Goal: Information Seeking & Learning: Understand process/instructions

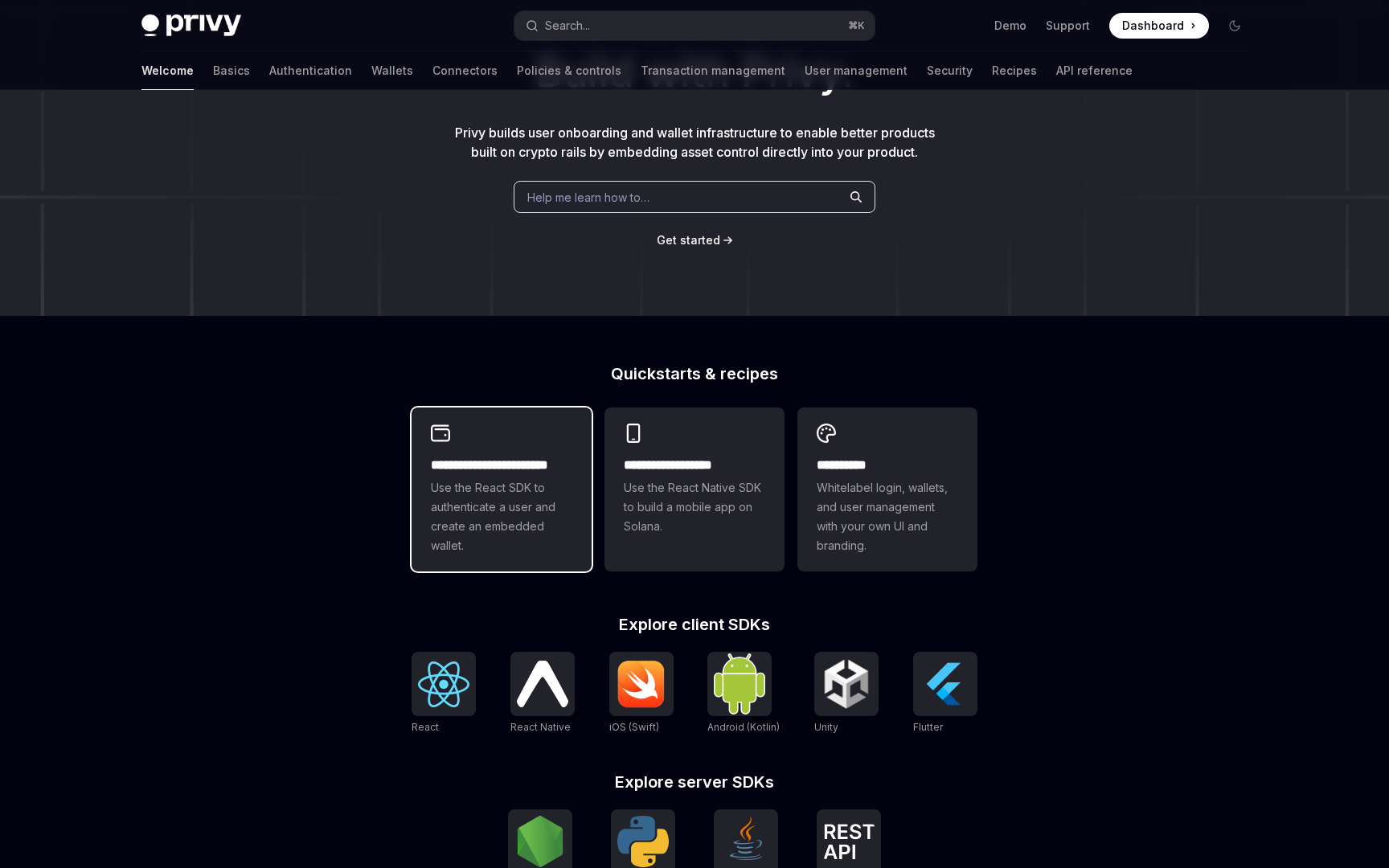
scroll to position [164, 0]
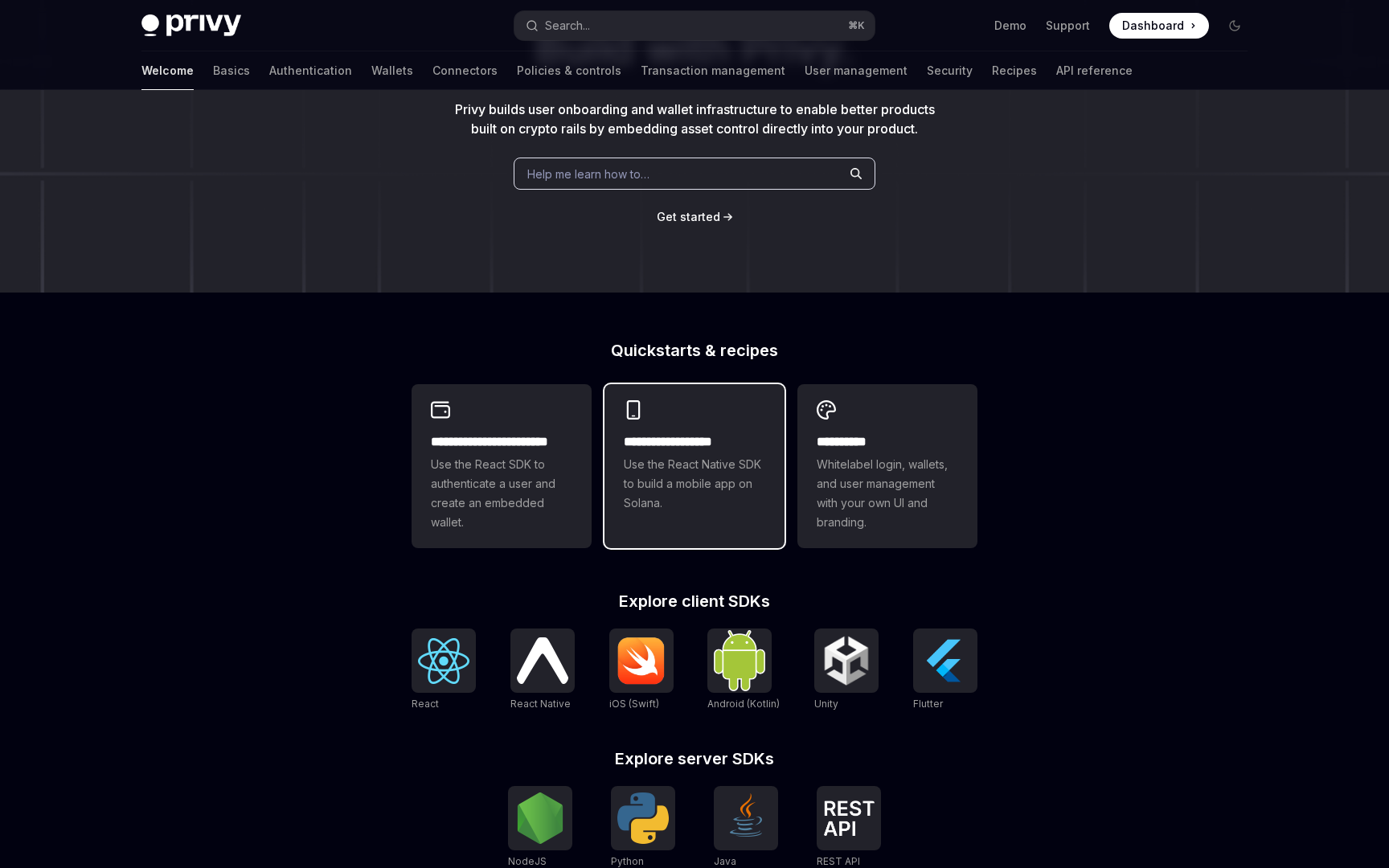
click at [723, 501] on span "Use the React Native SDK to build a mobile app on Solana." at bounding box center [694, 483] width 142 height 57
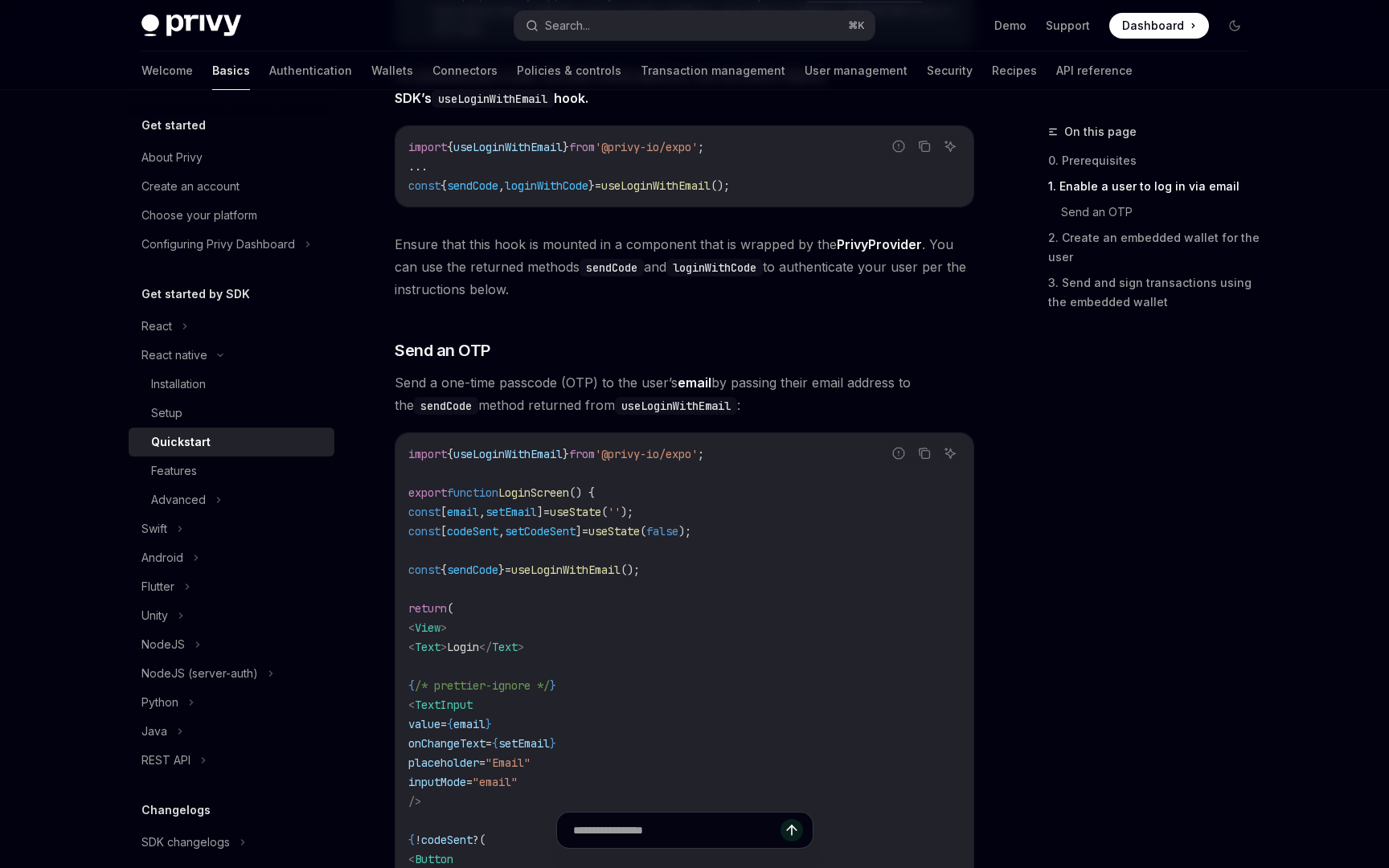
scroll to position [431, 0]
click at [175, 385] on div "Installation" at bounding box center [178, 384] width 54 height 19
type textarea "*"
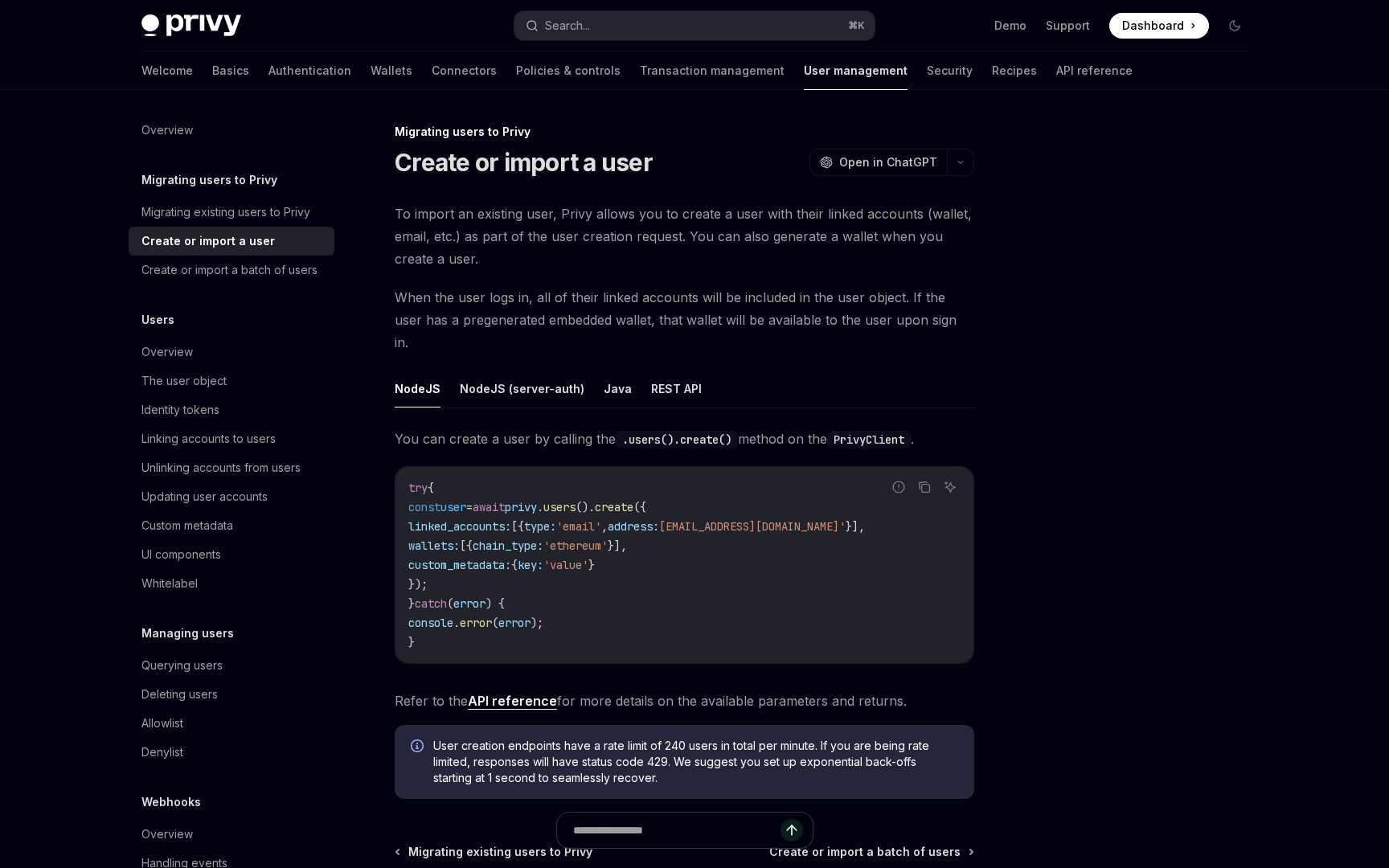
click at [491, 221] on span "To import an existing user, Privy allows you to create a user with their linked…" at bounding box center [684, 236] width 579 height 67
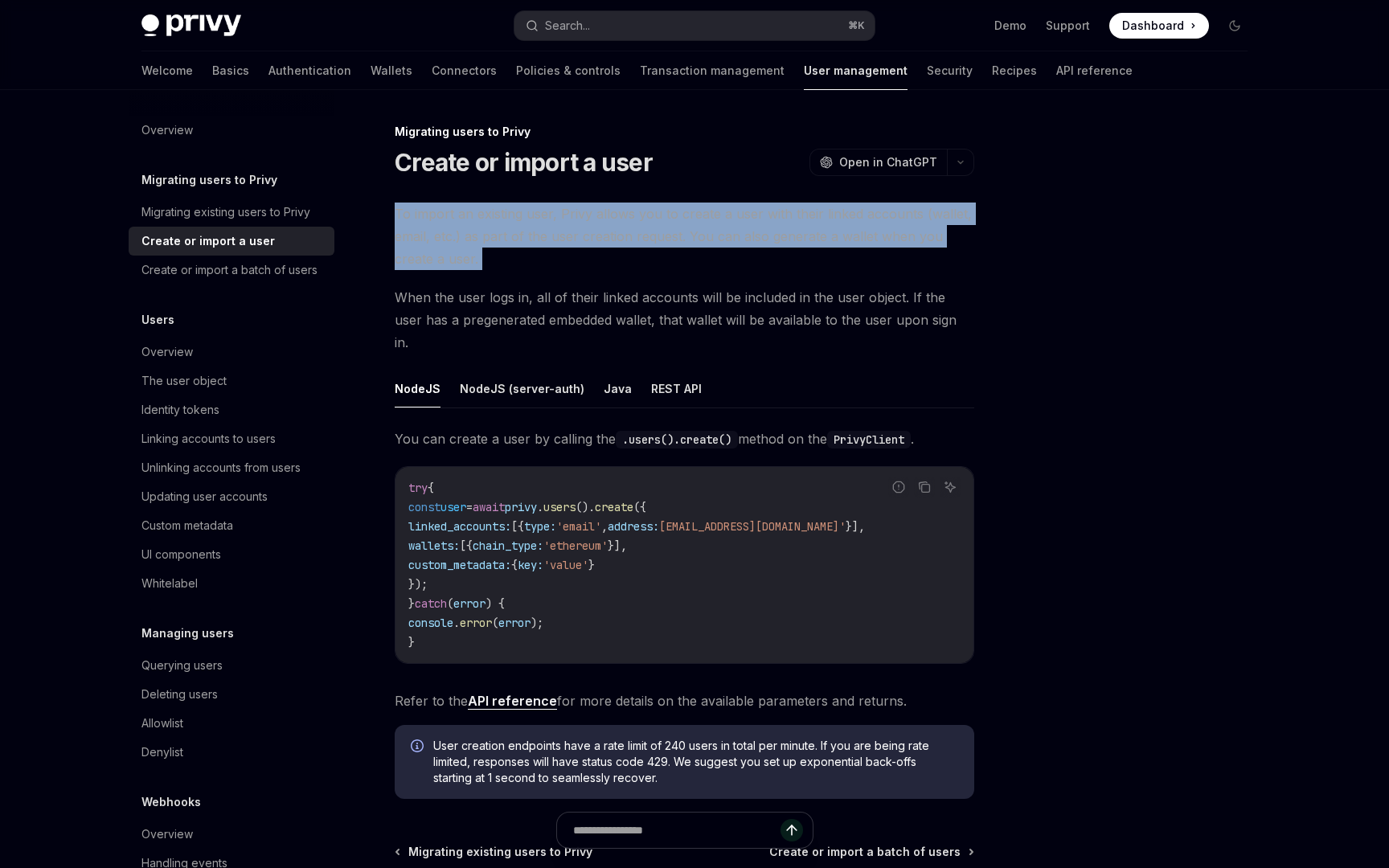
click at [491, 221] on span "To import an existing user, Privy allows you to create a user with their linked…" at bounding box center [684, 236] width 579 height 67
click at [496, 373] on button "NodeJS (server-auth)" at bounding box center [522, 388] width 125 height 38
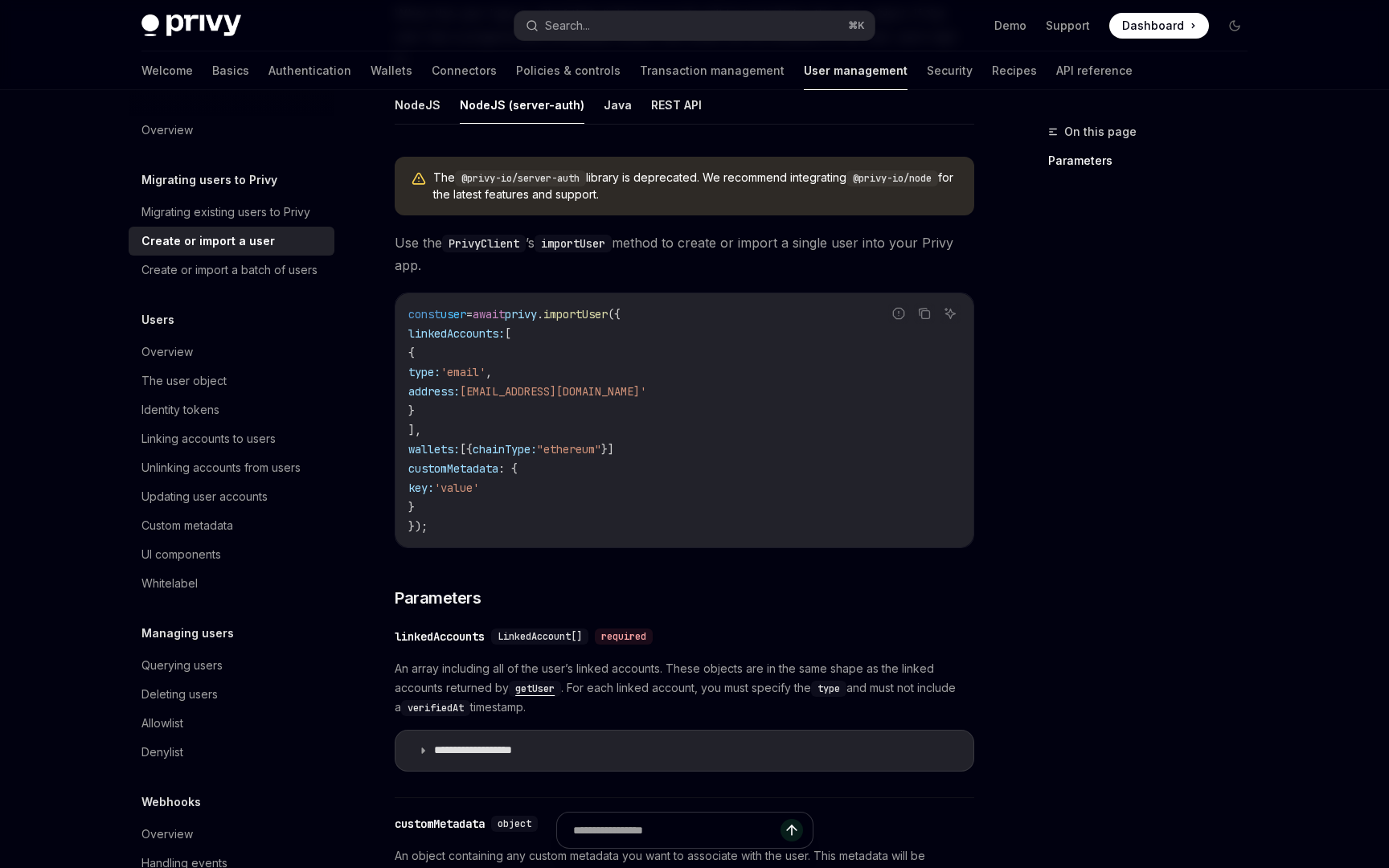
scroll to position [290, 0]
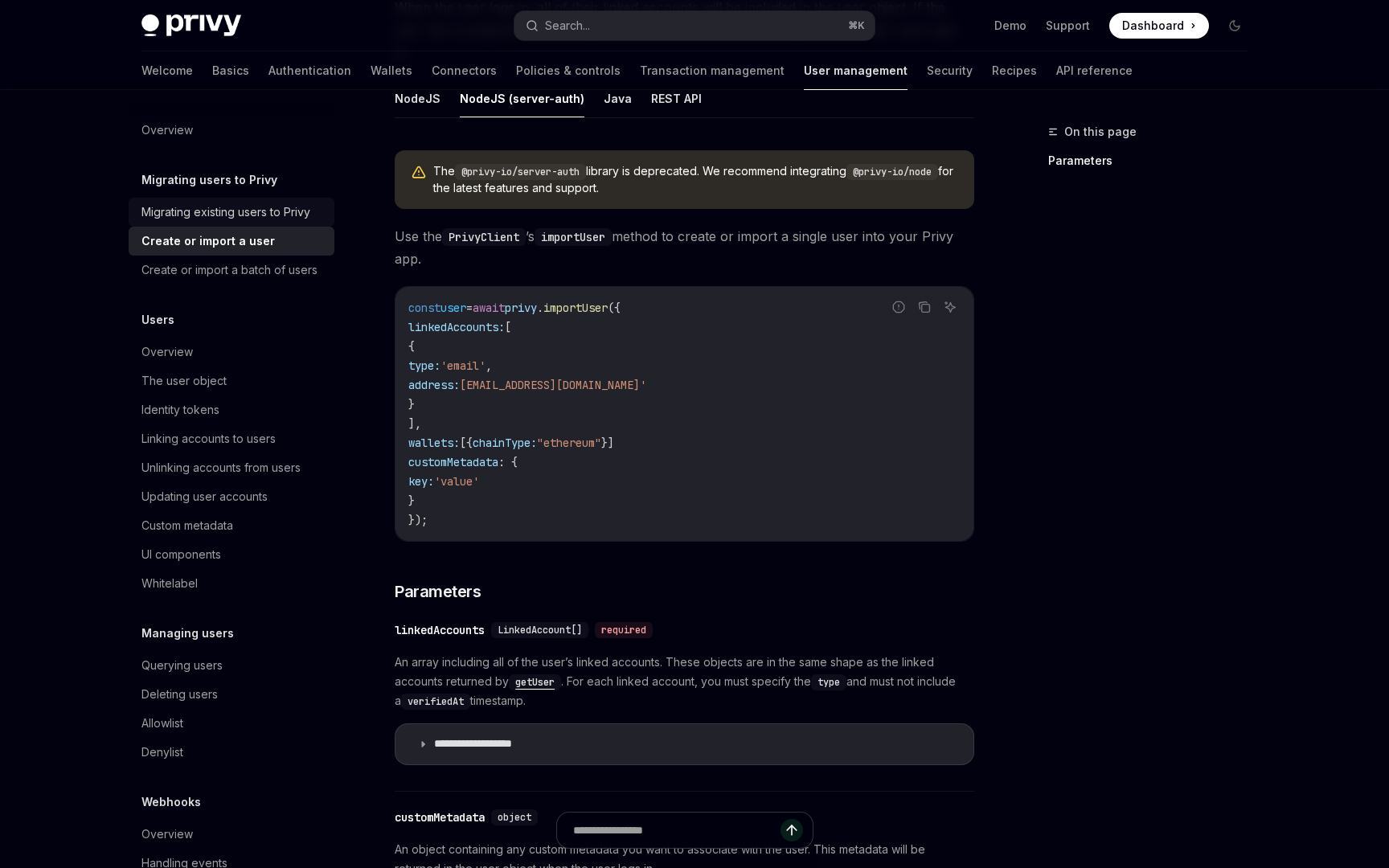
click at [263, 216] on div "Migrating existing users to Privy" at bounding box center [226, 212] width 168 height 19
type textarea "*"
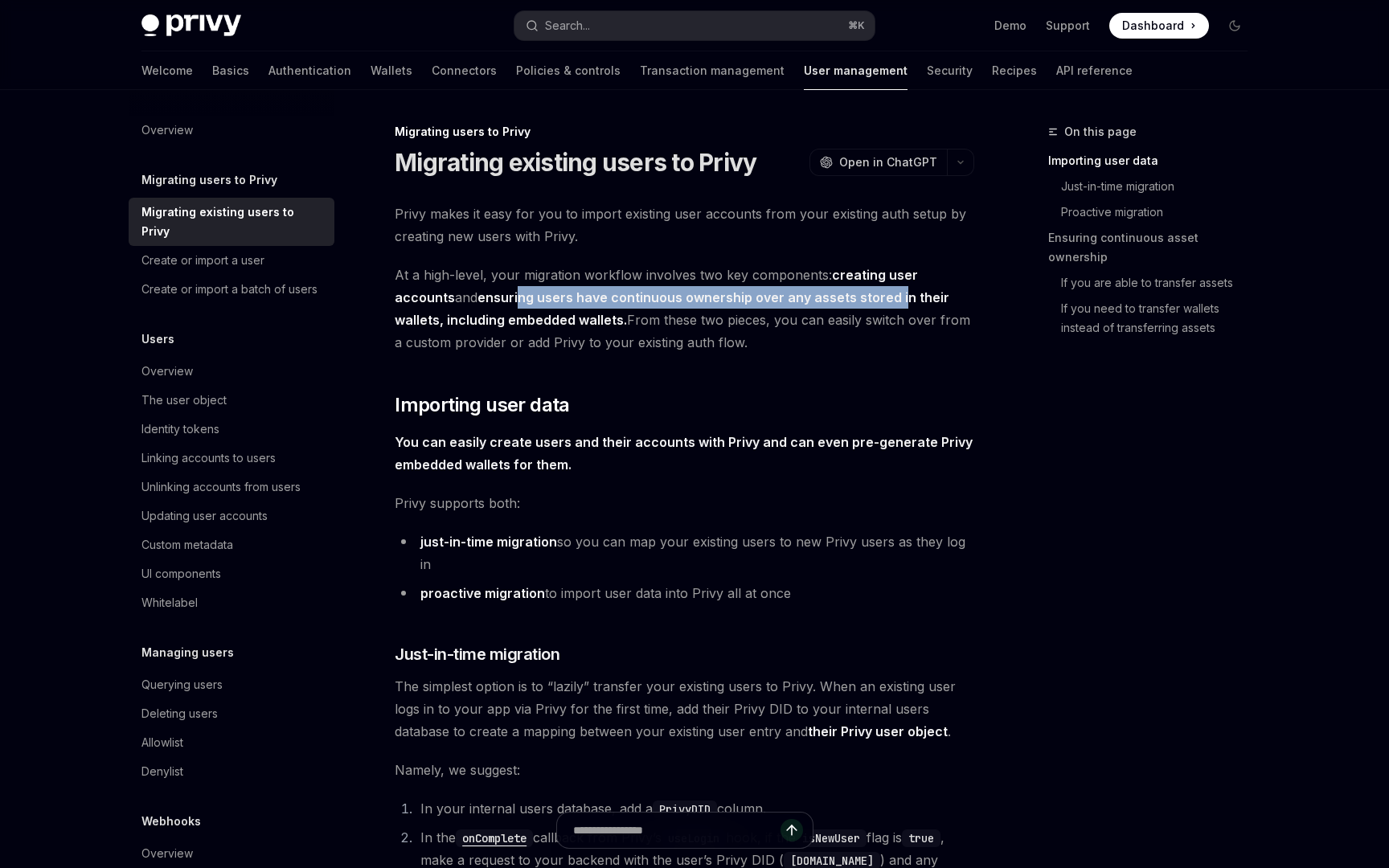
drag, startPoint x: 461, startPoint y: 293, endPoint x: 847, endPoint y: 305, distance: 386.2
click at [847, 305] on span "At a high-level, your migration workflow involves two key components: creating …" at bounding box center [684, 308] width 579 height 90
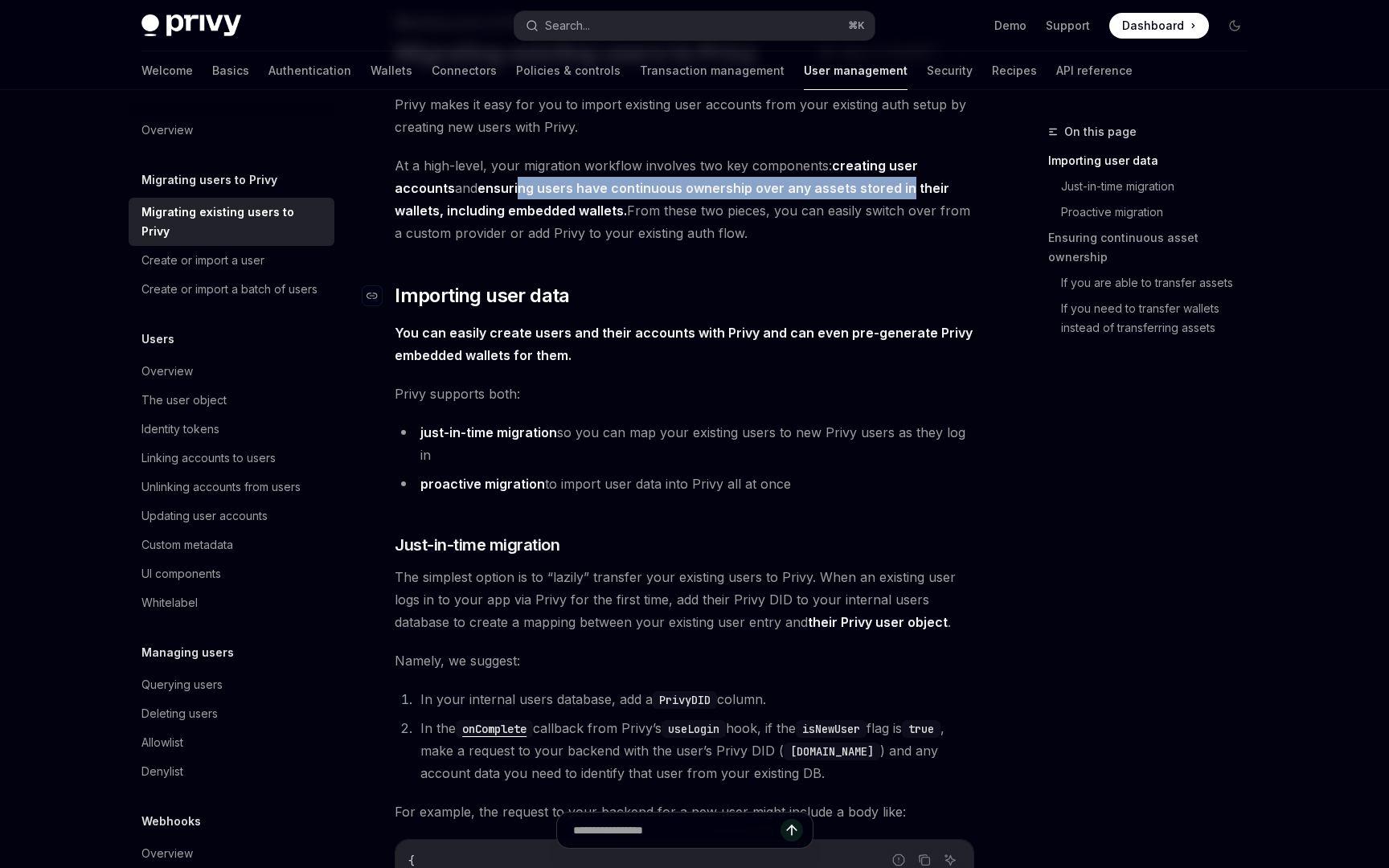
scroll to position [115, 0]
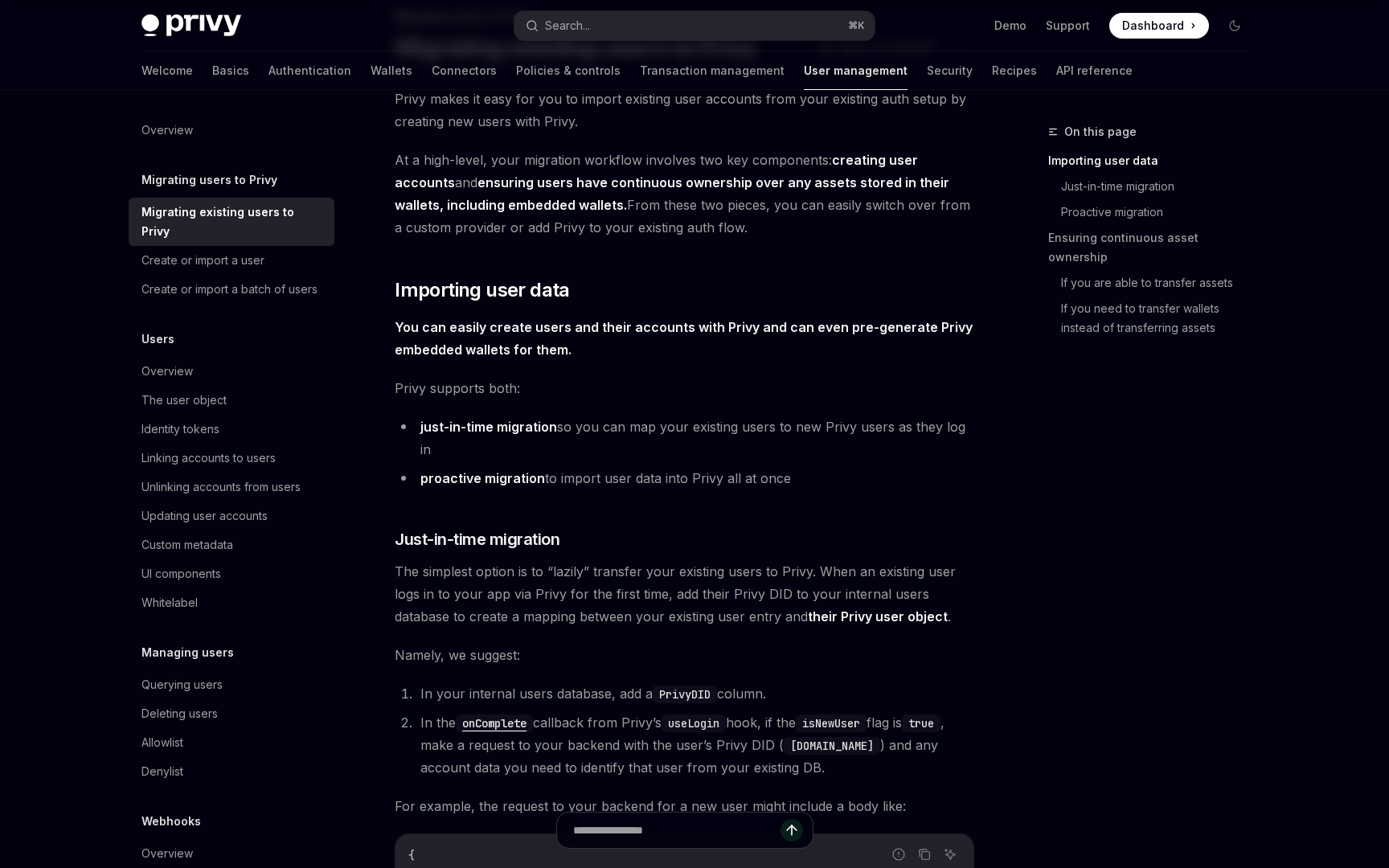
click at [565, 431] on li "just-in-time migration so you can map your existing users to new Privy users as…" at bounding box center [684, 438] width 579 height 45
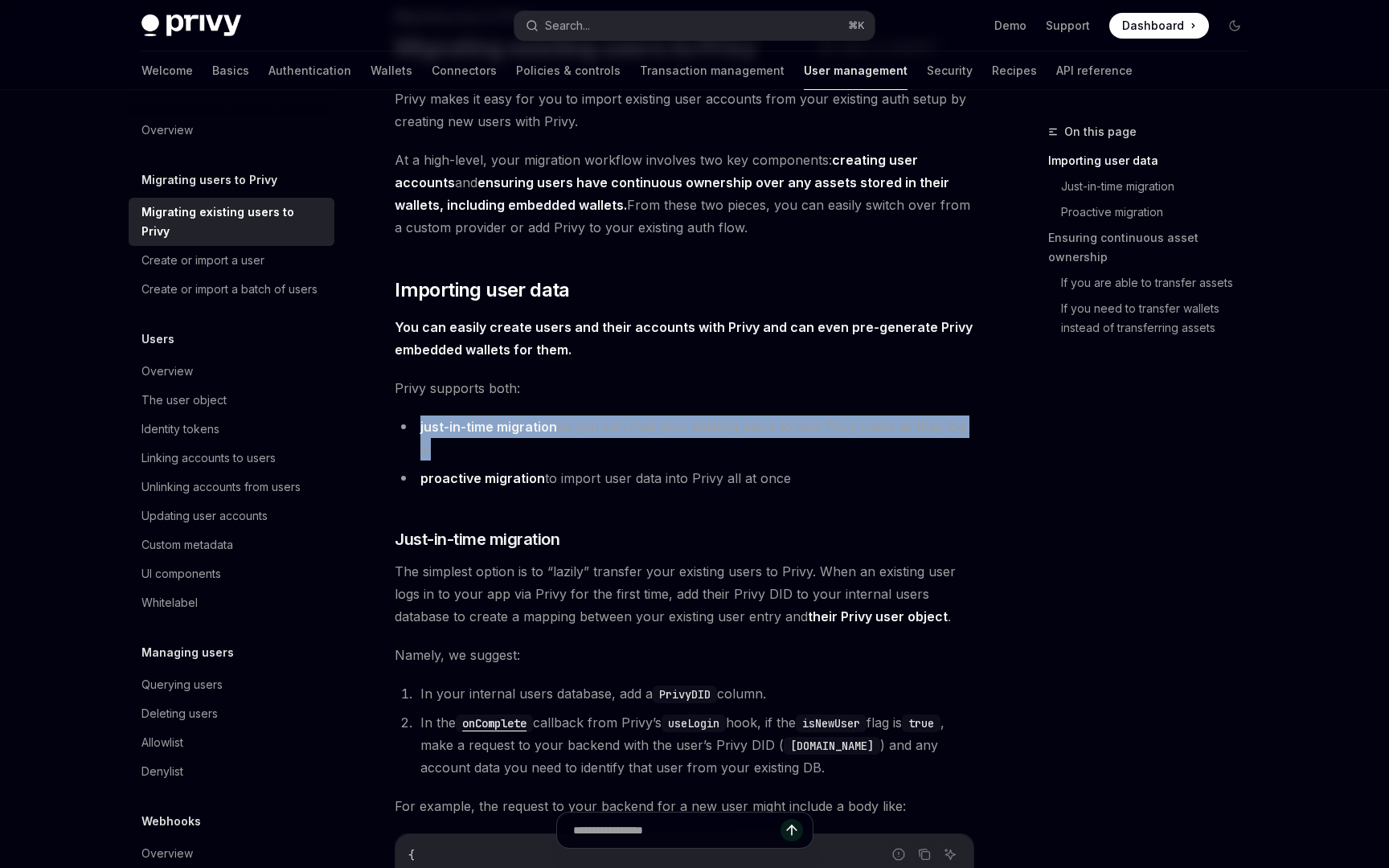
click at [565, 431] on li "just-in-time migration so you can map your existing users to new Privy users as…" at bounding box center [684, 438] width 579 height 45
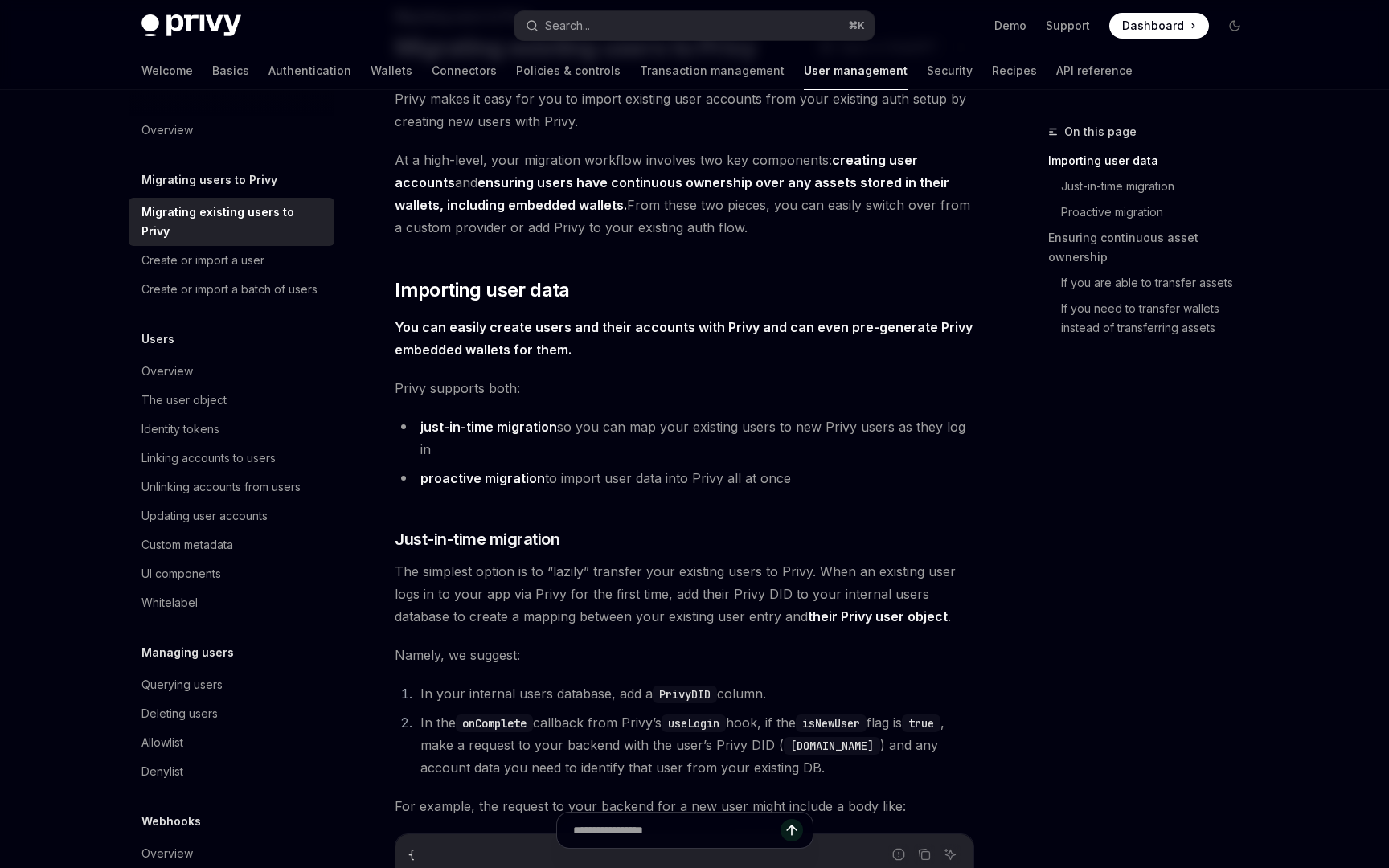
click at [576, 467] on li "proactive migration to import user data into Privy all at once" at bounding box center [684, 479] width 579 height 23
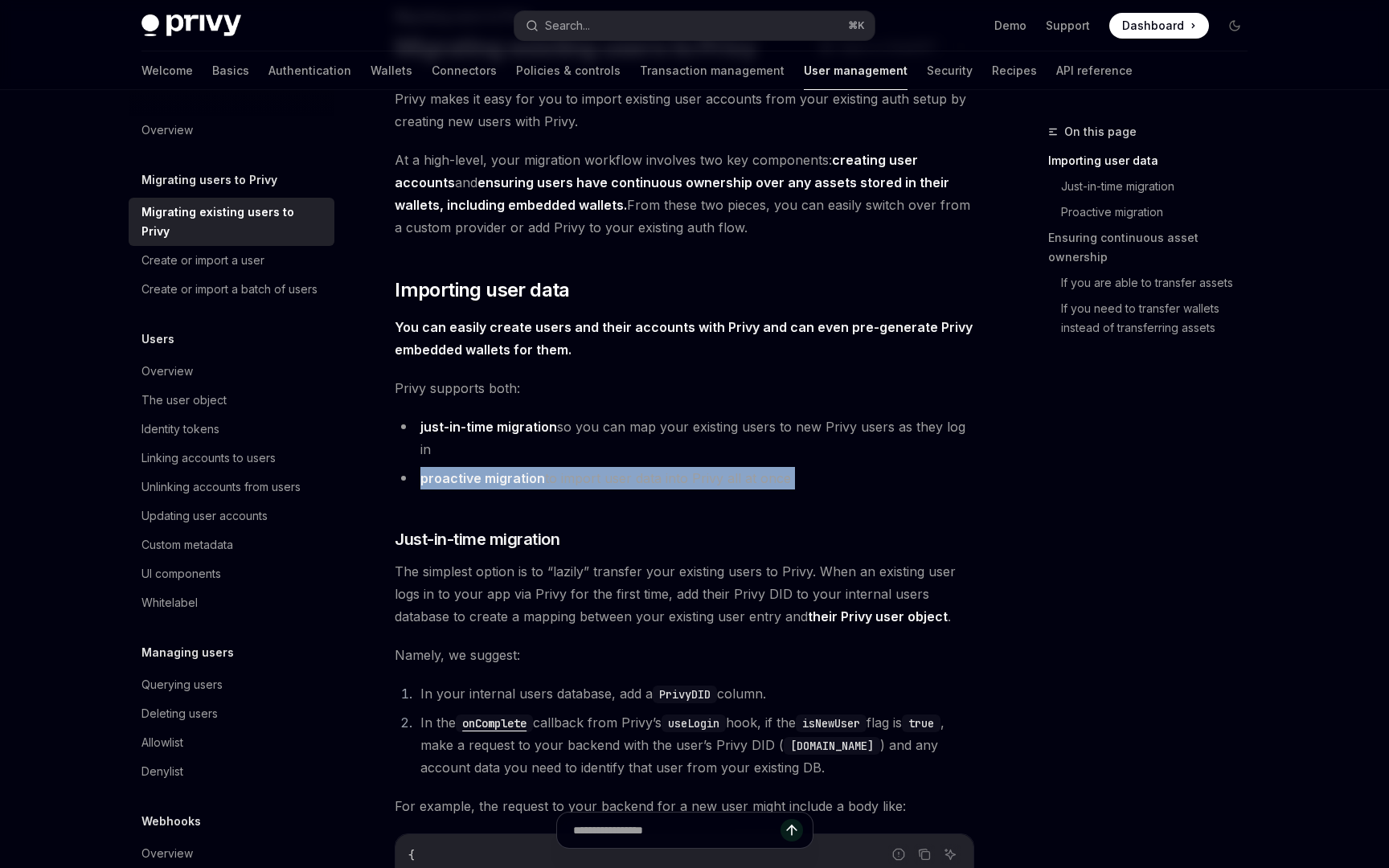
click at [576, 467] on li "proactive migration to import user data into Privy all at once" at bounding box center [684, 479] width 579 height 23
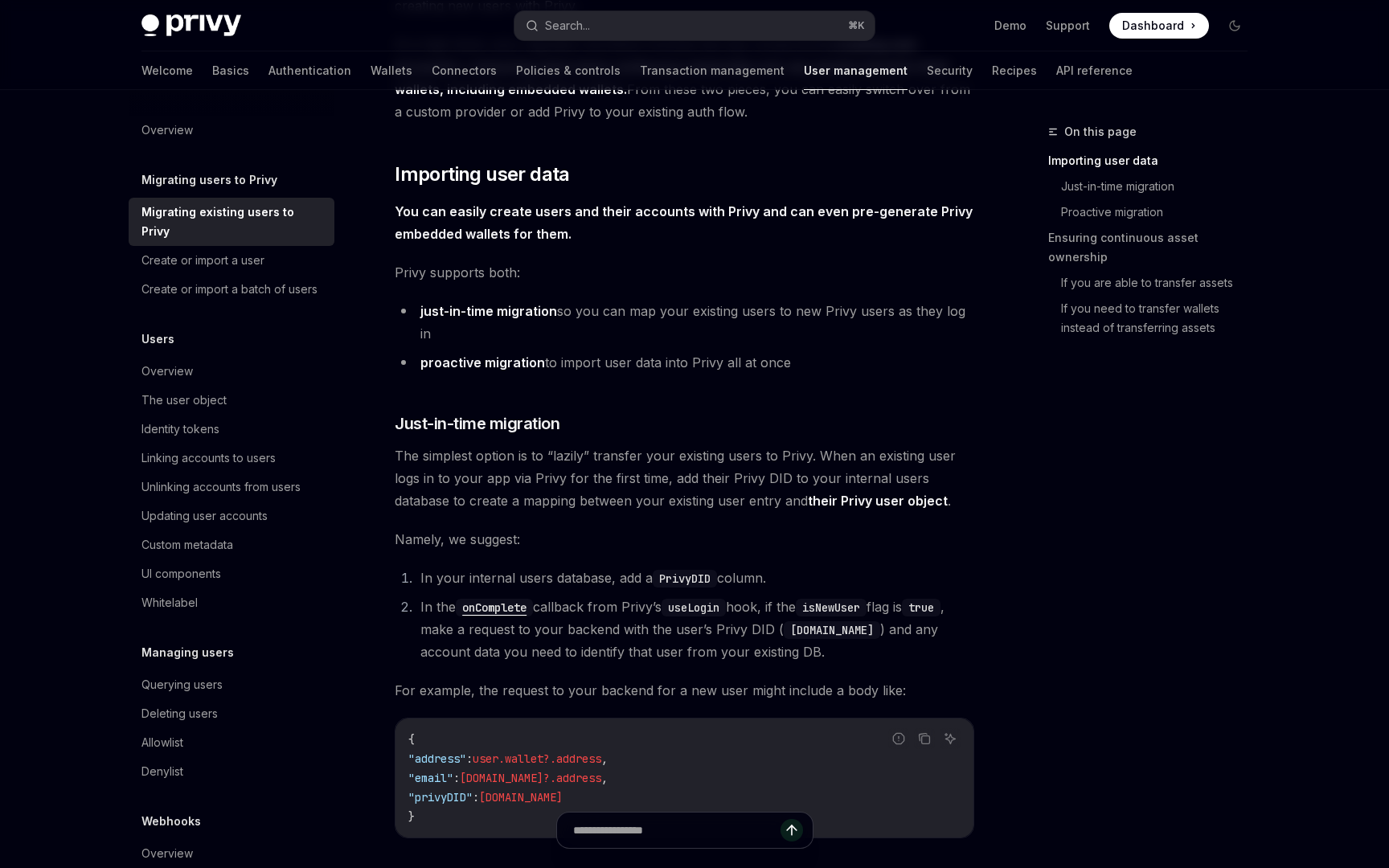
scroll to position [241, 0]
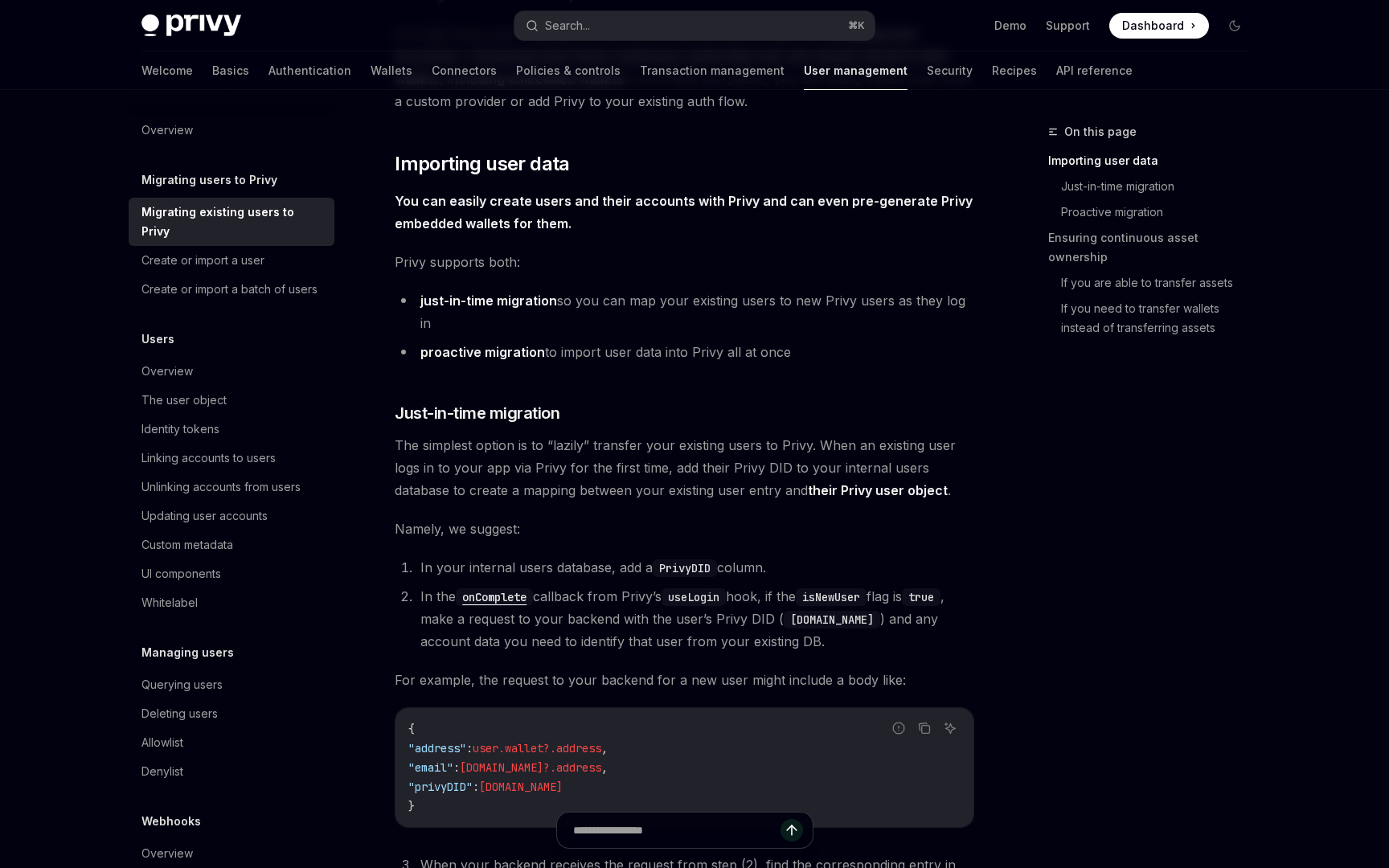
click at [752, 304] on li "just-in-time migration so you can map your existing users to new Privy users as…" at bounding box center [684, 312] width 579 height 45
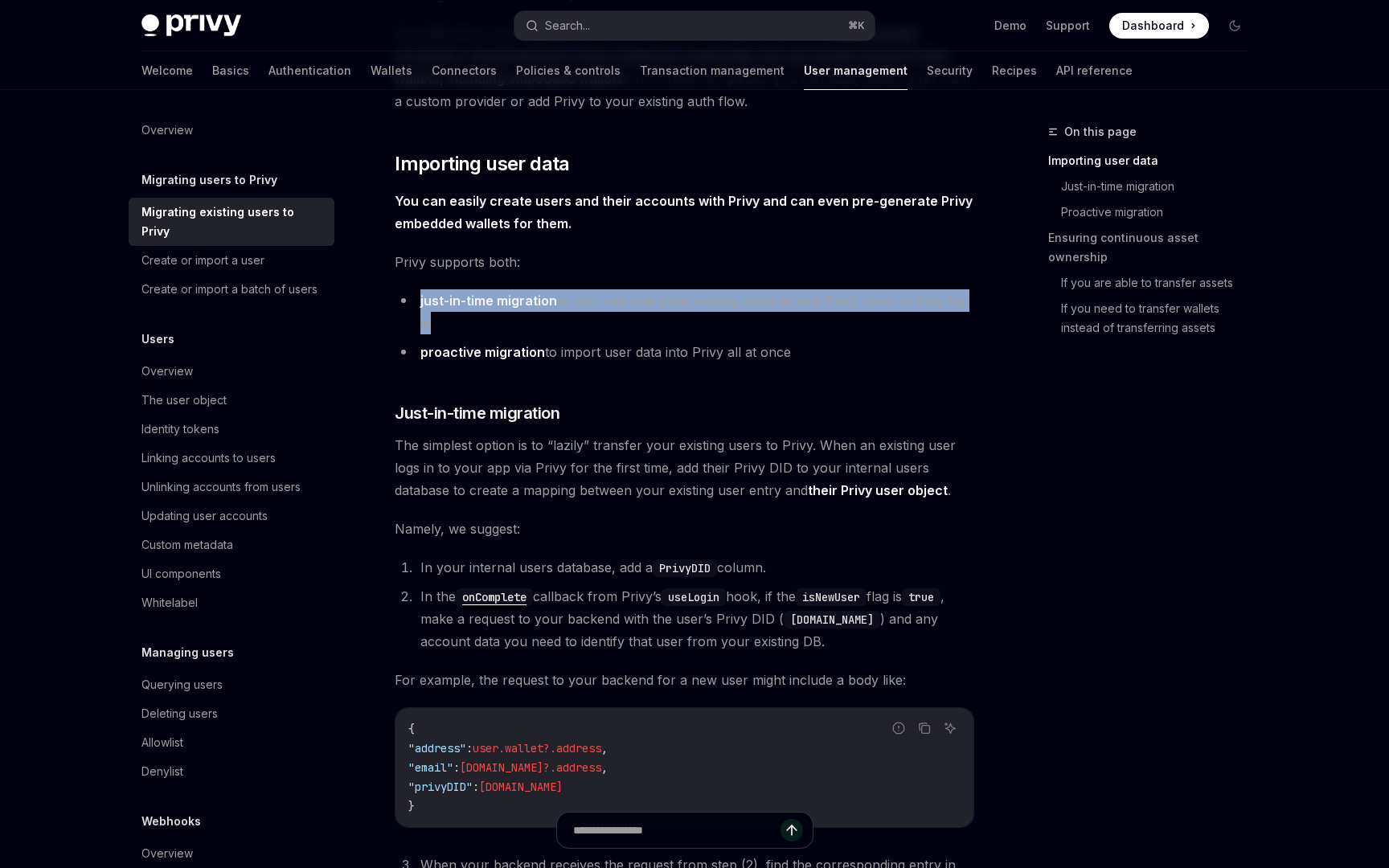
click at [752, 304] on li "just-in-time migration so you can map your existing users to new Privy users as…" at bounding box center [684, 312] width 579 height 45
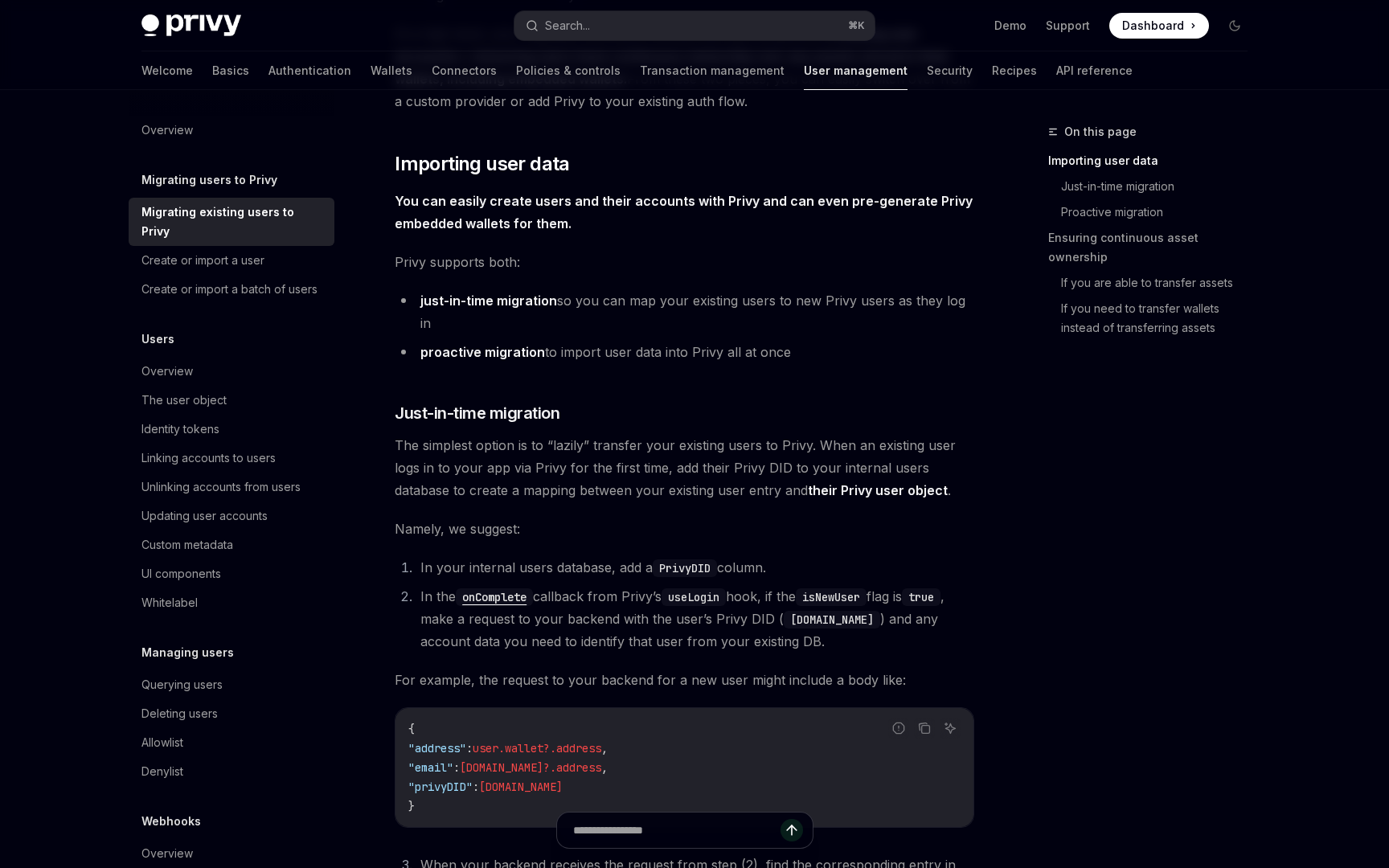
click at [556, 439] on span "The simplest option is to “lazily” transfer your existing users to Privy. When …" at bounding box center [684, 467] width 579 height 67
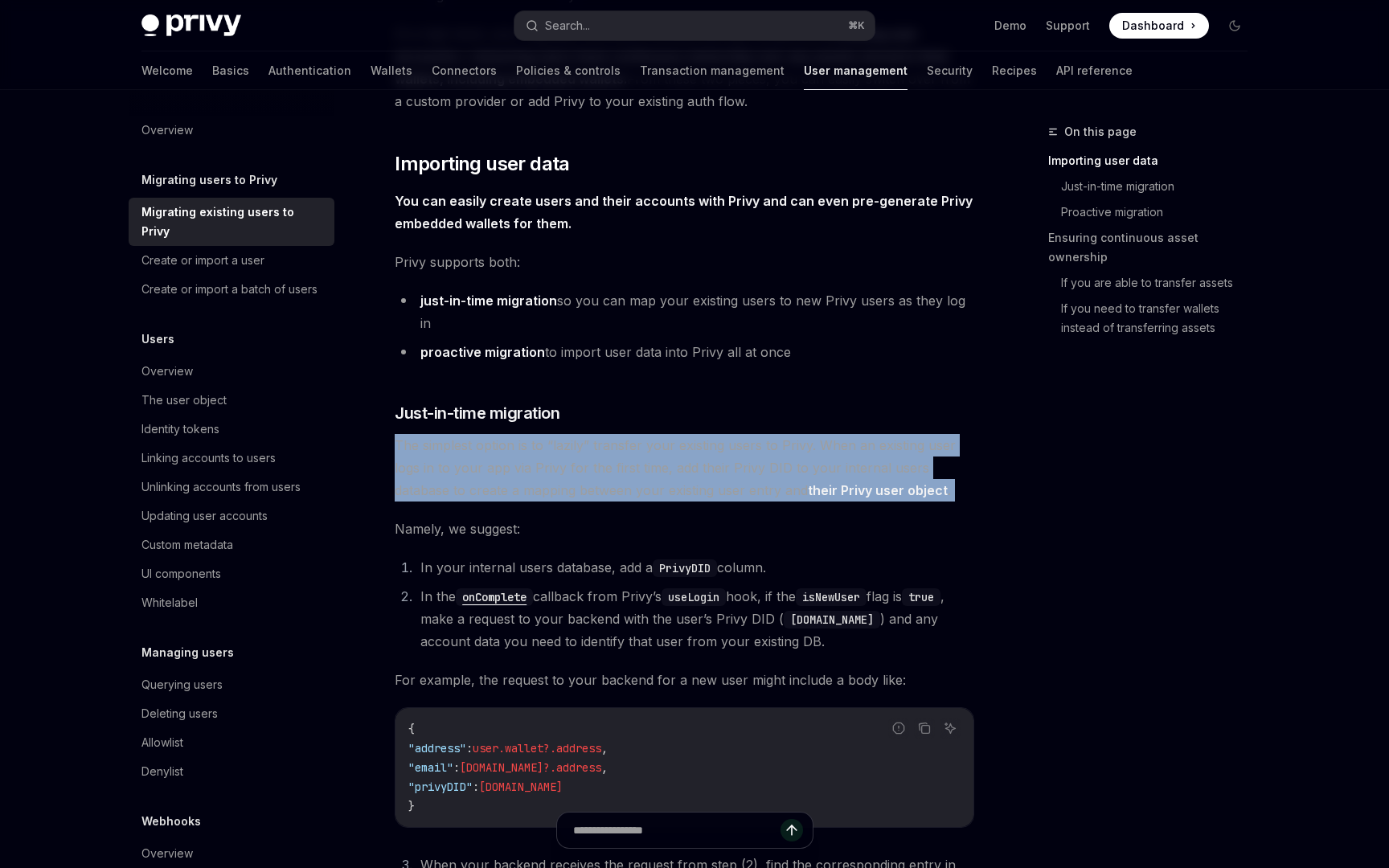
click at [556, 439] on span "The simplest option is to “lazily” transfer your existing users to Privy. When …" at bounding box center [684, 467] width 579 height 67
click at [572, 471] on span "The simplest option is to “lazily” transfer your existing users to Privy. When …" at bounding box center [684, 467] width 579 height 67
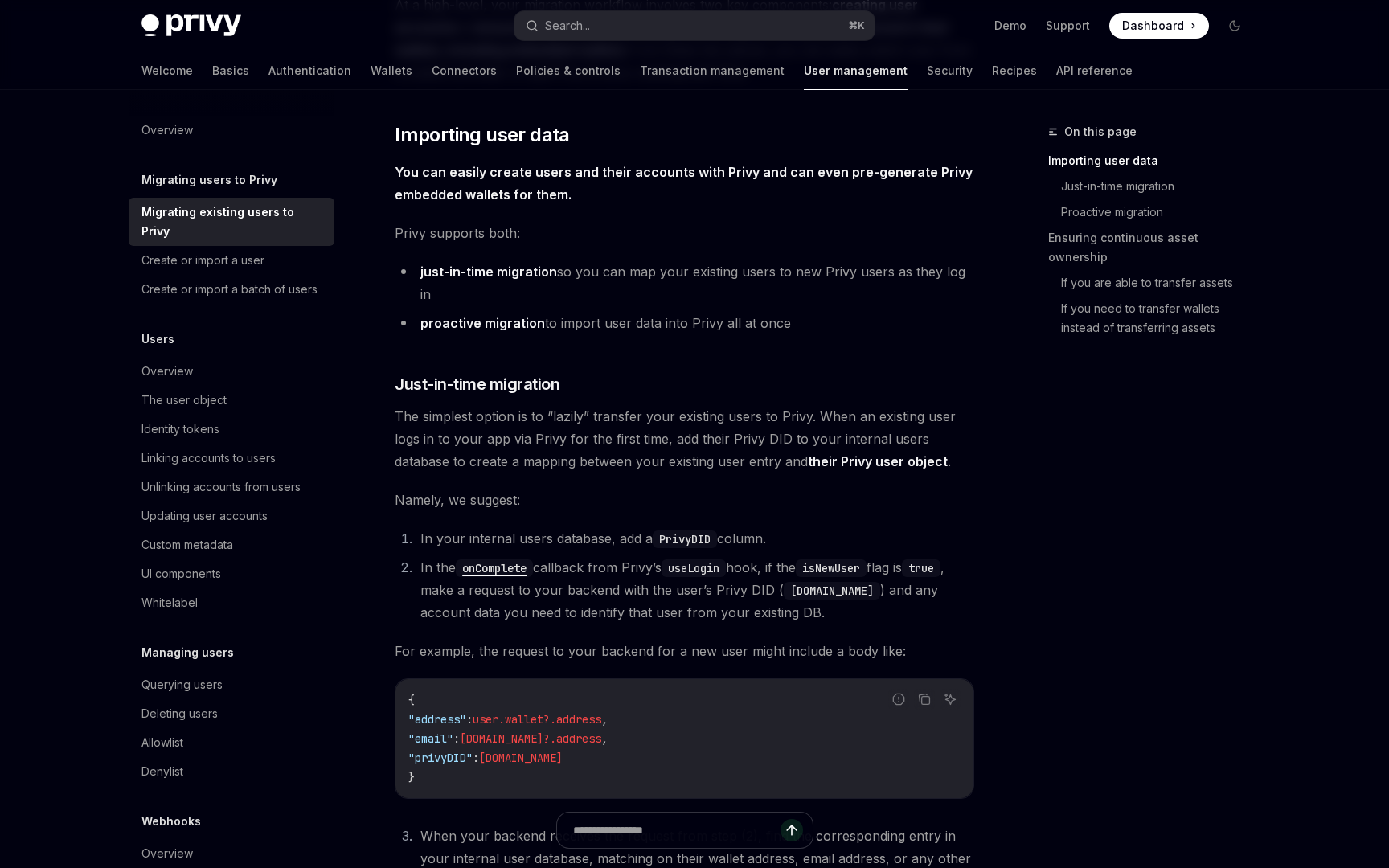
scroll to position [287, 0]
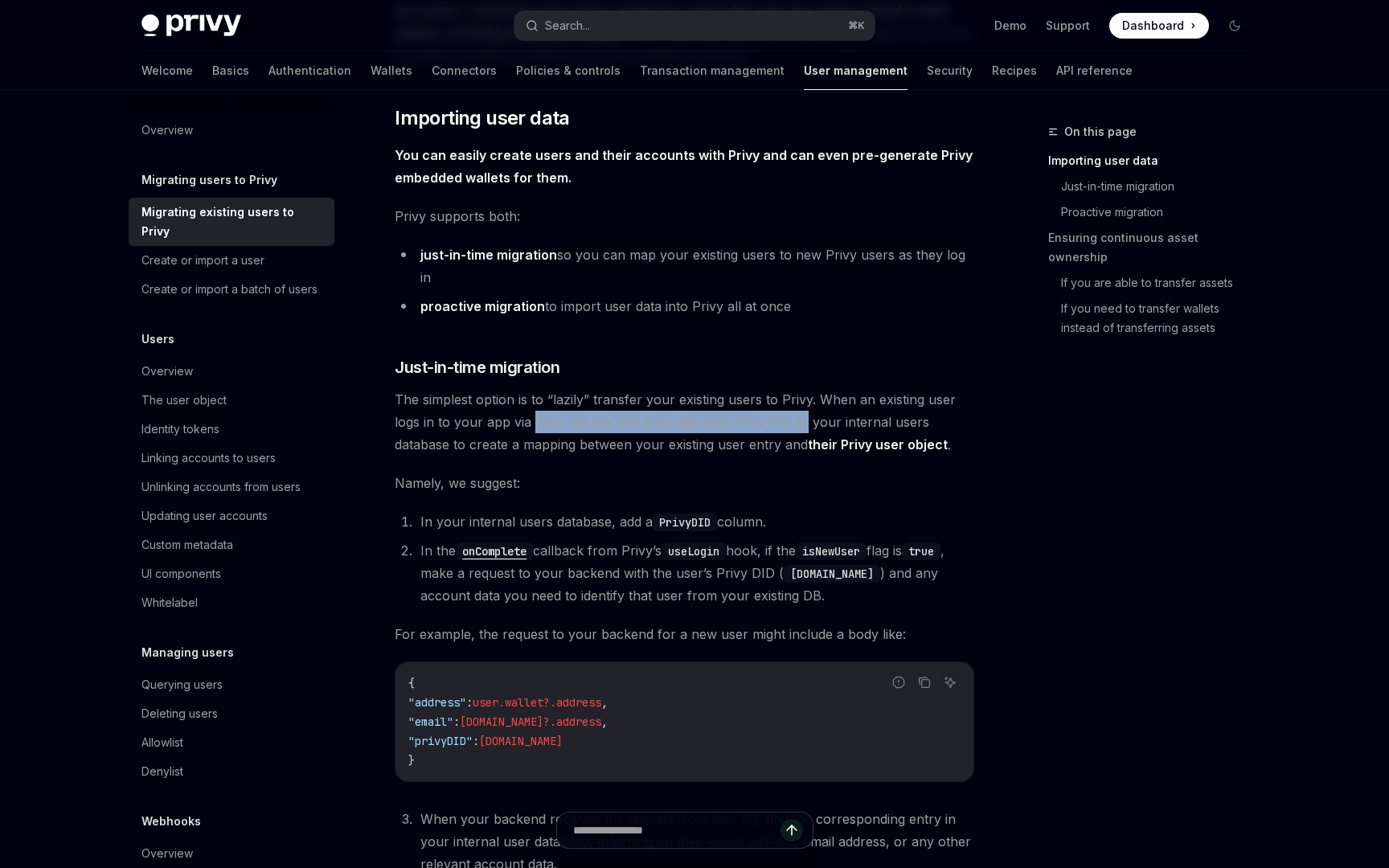
drag, startPoint x: 530, startPoint y: 395, endPoint x: 800, endPoint y: 404, distance: 270.1
click at [800, 404] on span "The simplest option is to “lazily” transfer your existing users to Privy. When …" at bounding box center [684, 421] width 579 height 67
click at [542, 431] on span "The simplest option is to “lazily” transfer your existing users to Privy. When …" at bounding box center [684, 421] width 579 height 67
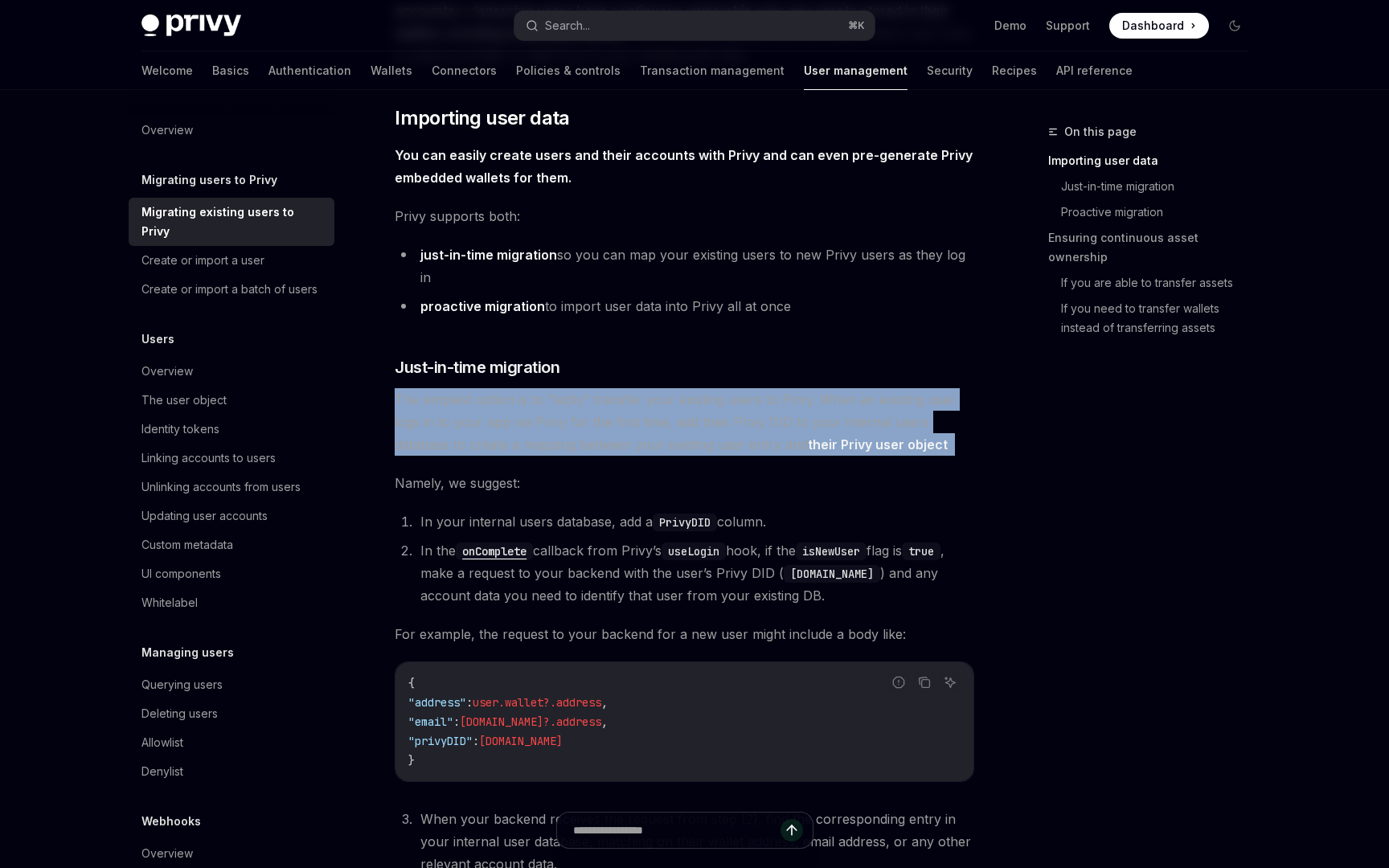
click at [542, 431] on span "The simplest option is to “lazily” transfer your existing users to Privy. When …" at bounding box center [684, 421] width 579 height 67
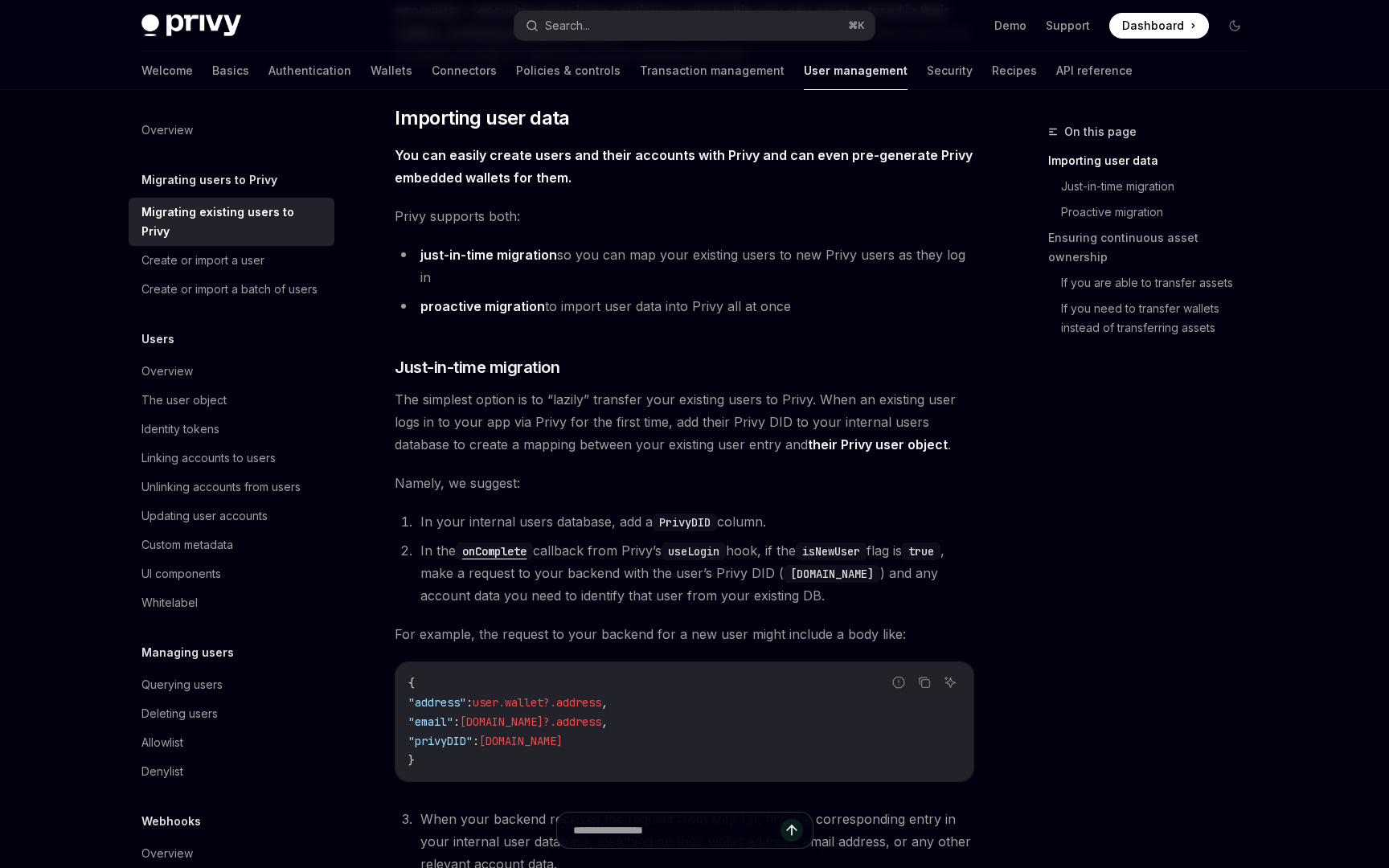
click at [447, 510] on li "In your internal users database, add a PrivyDID column." at bounding box center [695, 521] width 559 height 23
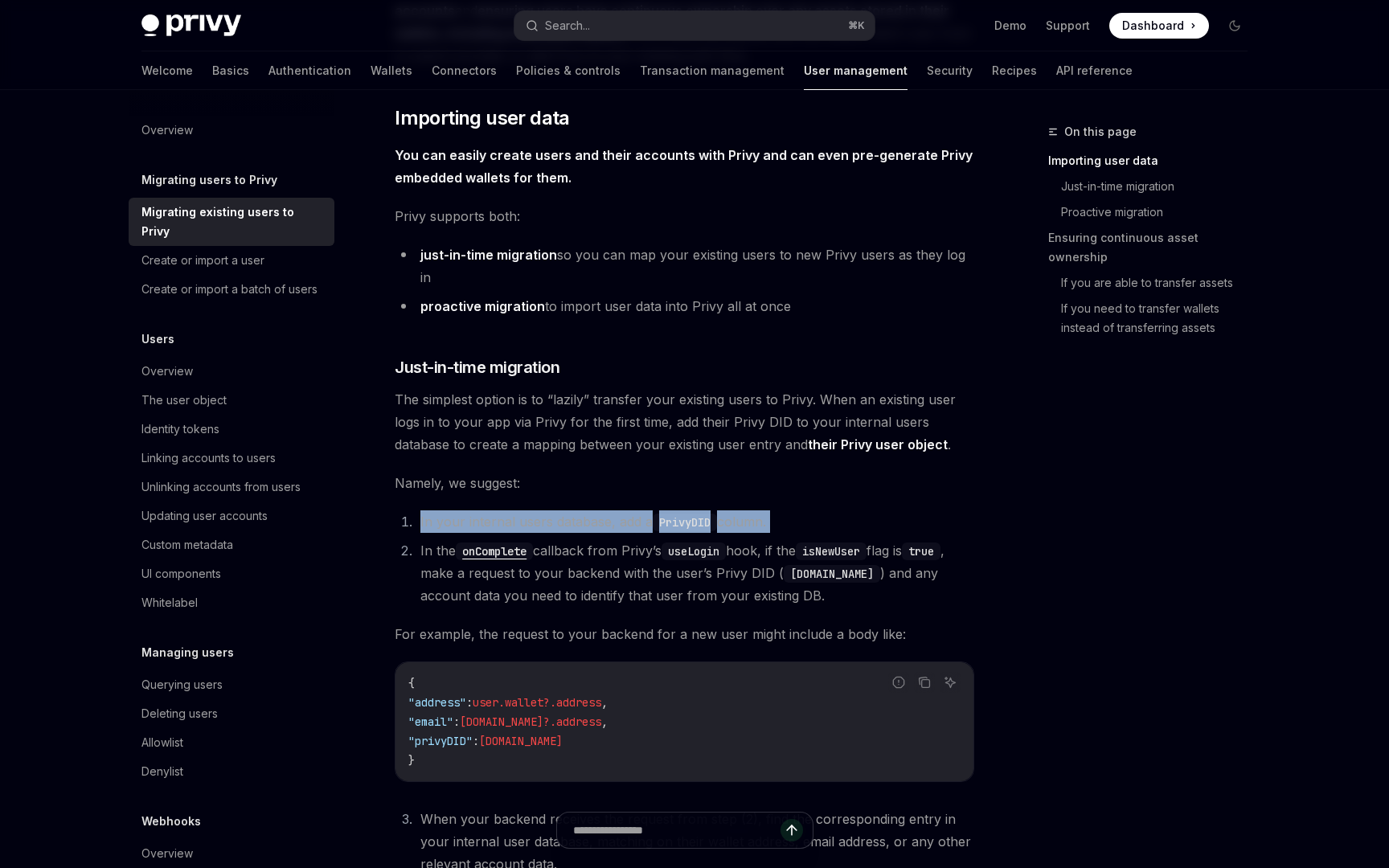
click at [447, 510] on li "In your internal users database, add a PrivyDID column." at bounding box center [695, 521] width 559 height 23
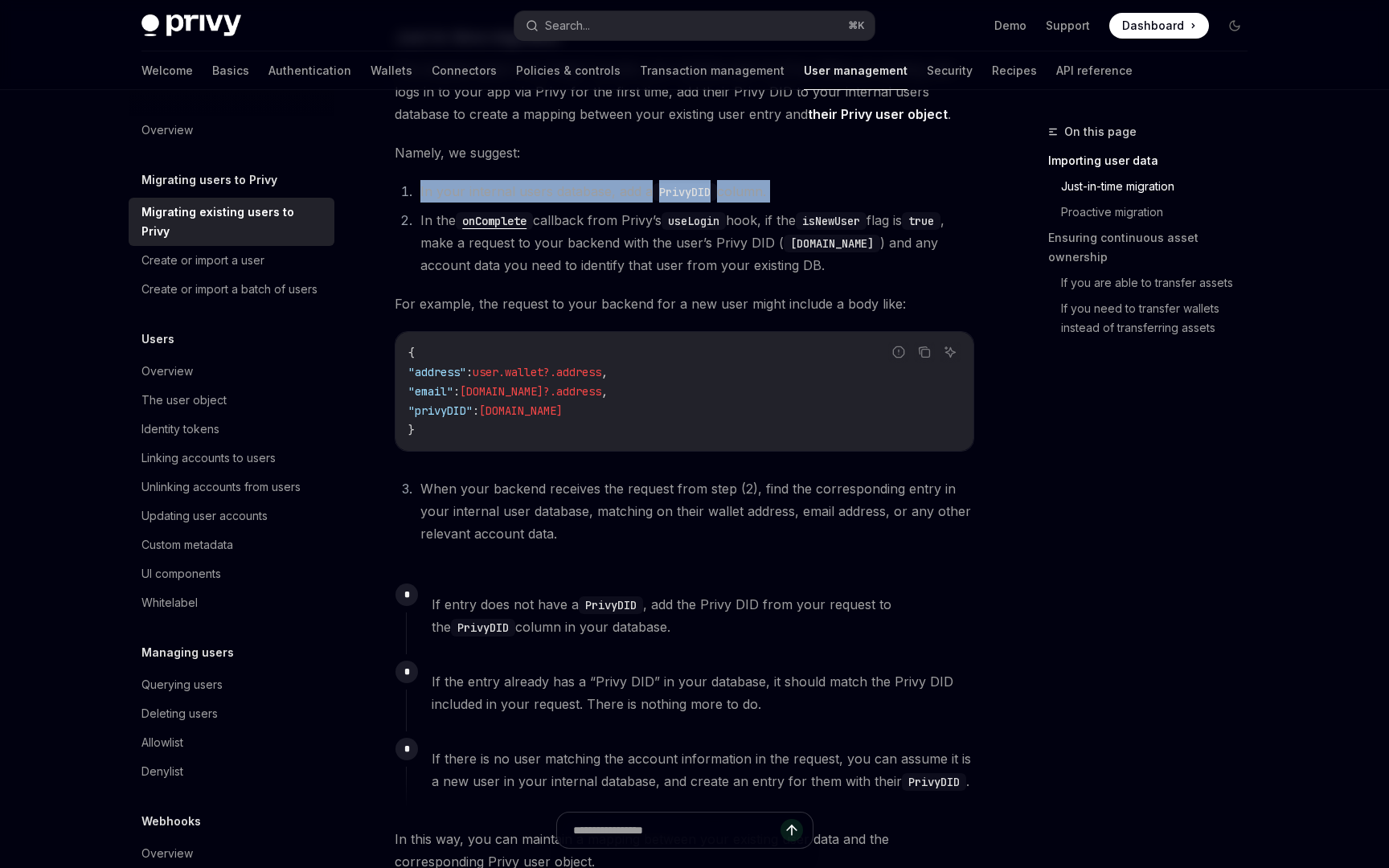
scroll to position [619, 0]
click at [755, 475] on li "When your backend receives the request from step (2), find the corresponding en…" at bounding box center [695, 508] width 559 height 67
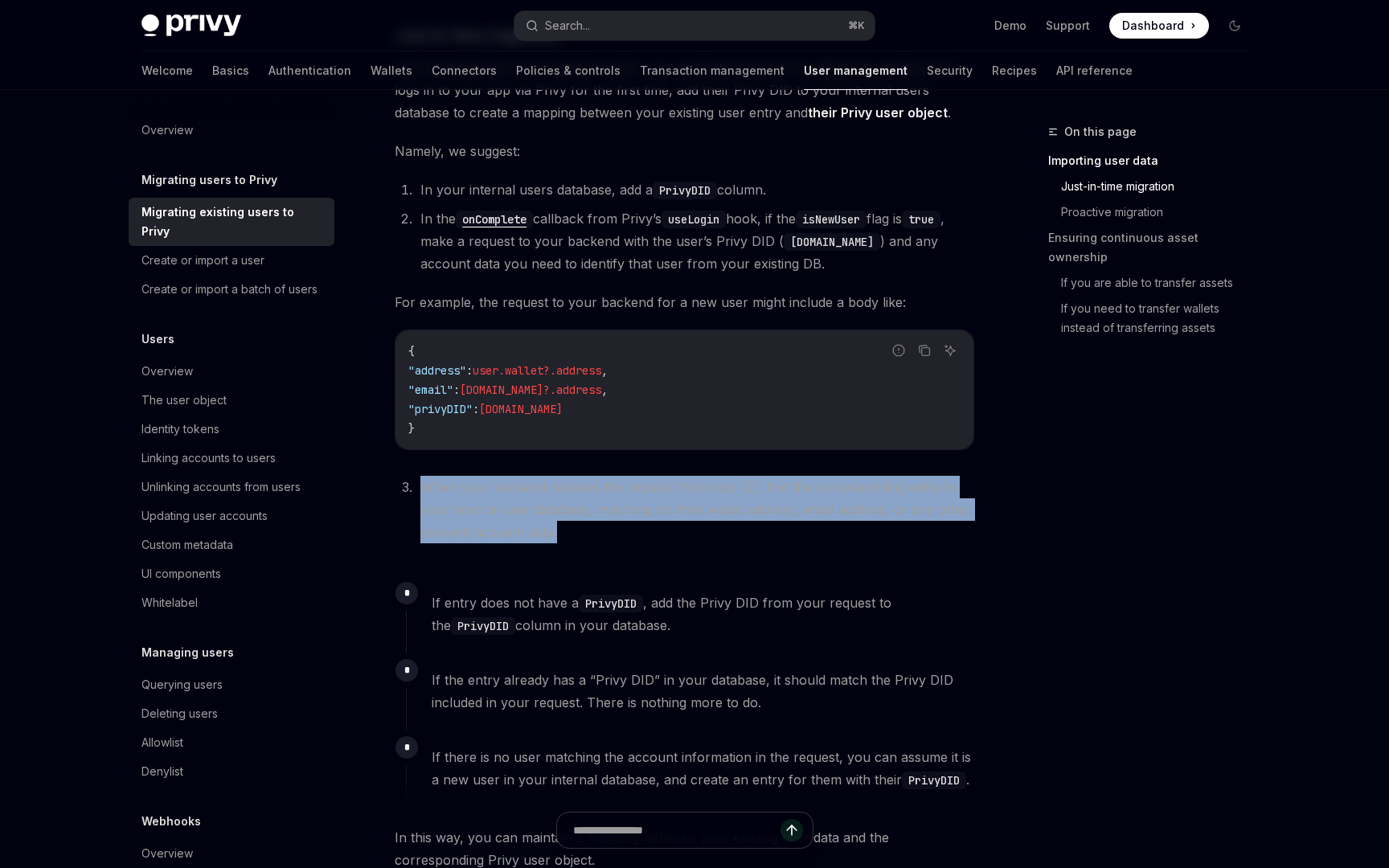
click at [755, 475] on li "When your backend receives the request from step (2), find the corresponding en…" at bounding box center [695, 508] width 559 height 67
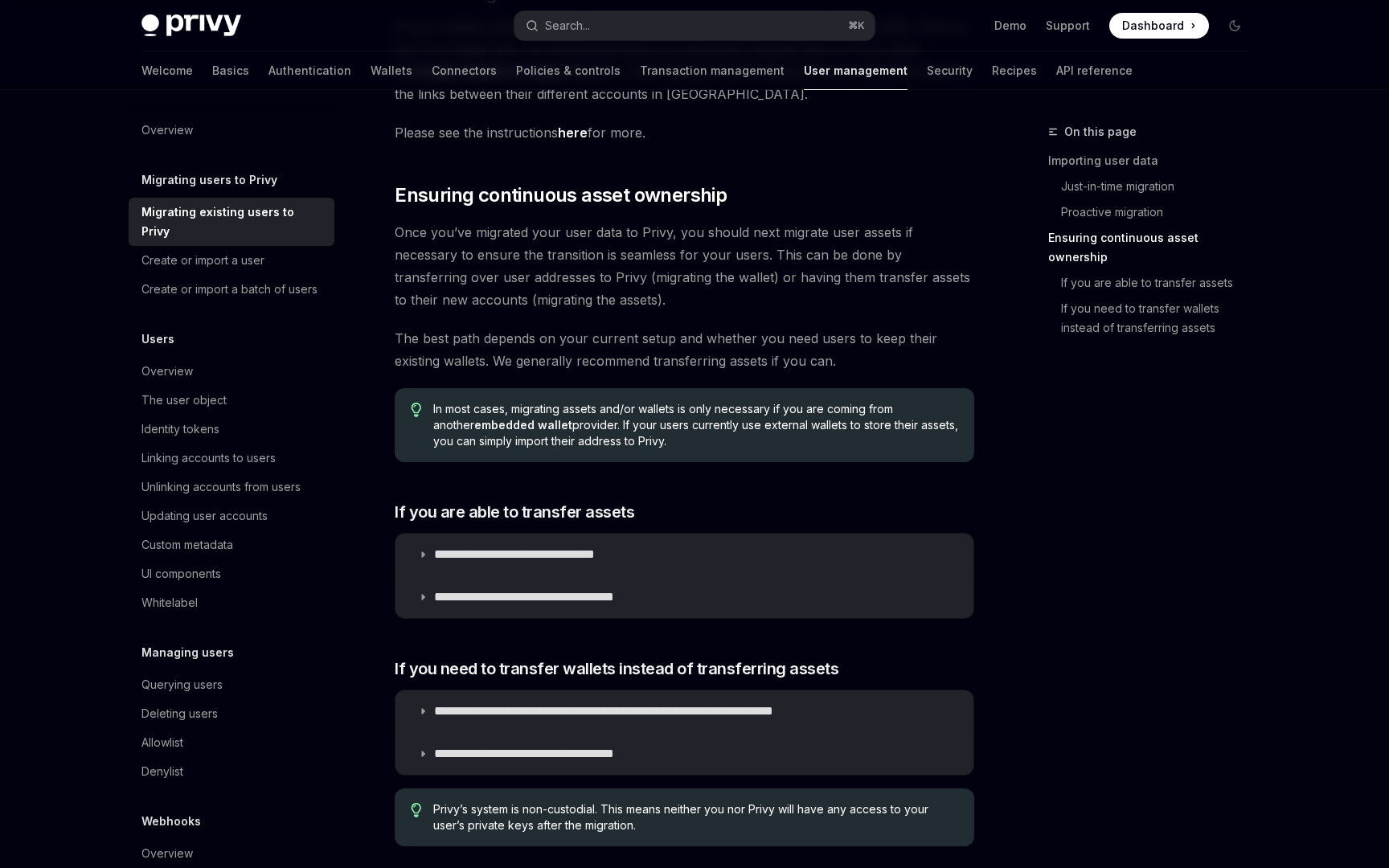
scroll to position [1799, 0]
